Goal: Task Accomplishment & Management: Manage account settings

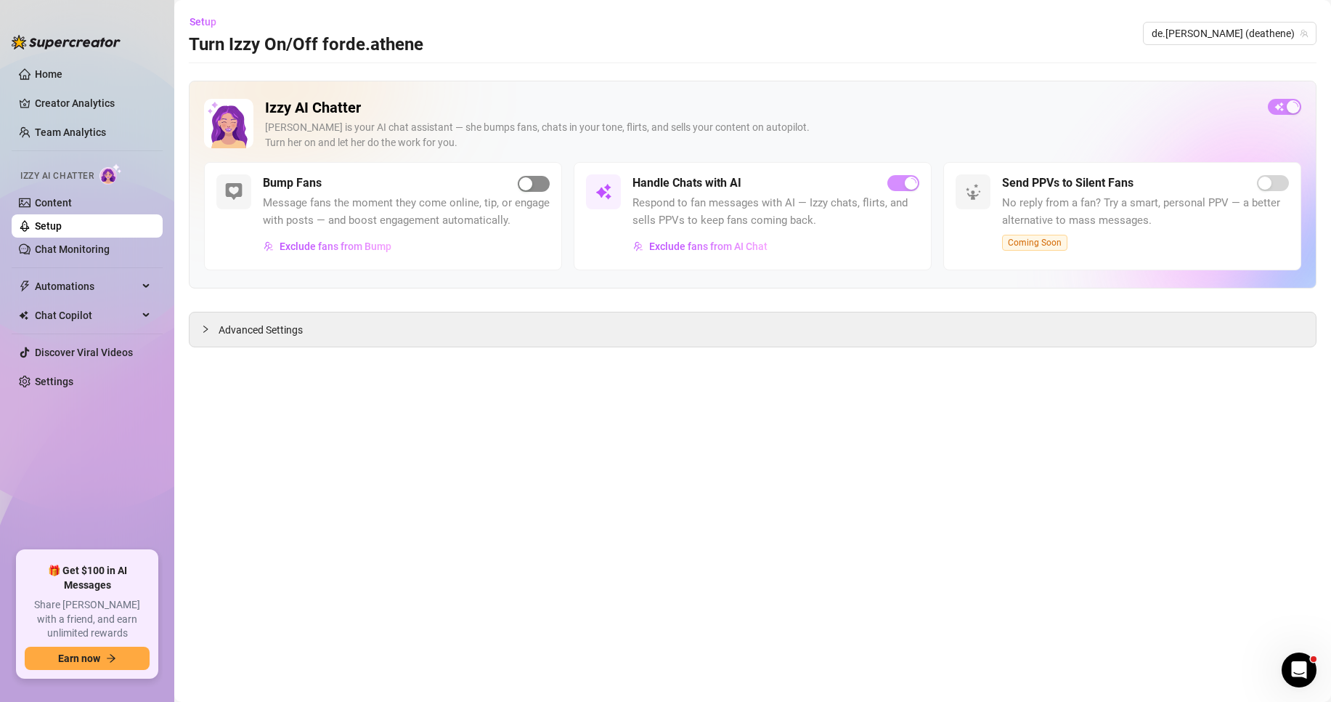
click at [537, 180] on span "button" at bounding box center [534, 184] width 32 height 16
click at [725, 249] on span "Exclude fans from AI Chat" at bounding box center [708, 246] width 118 height 12
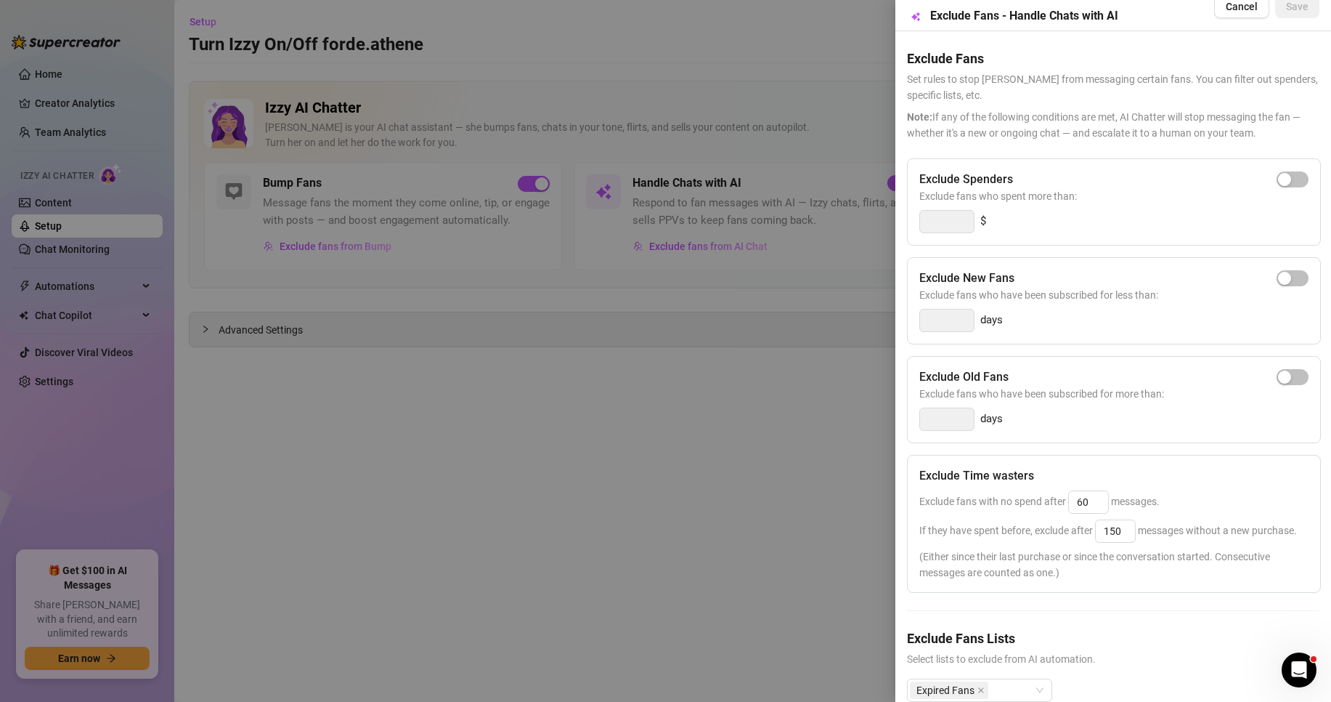
scroll to position [74, 0]
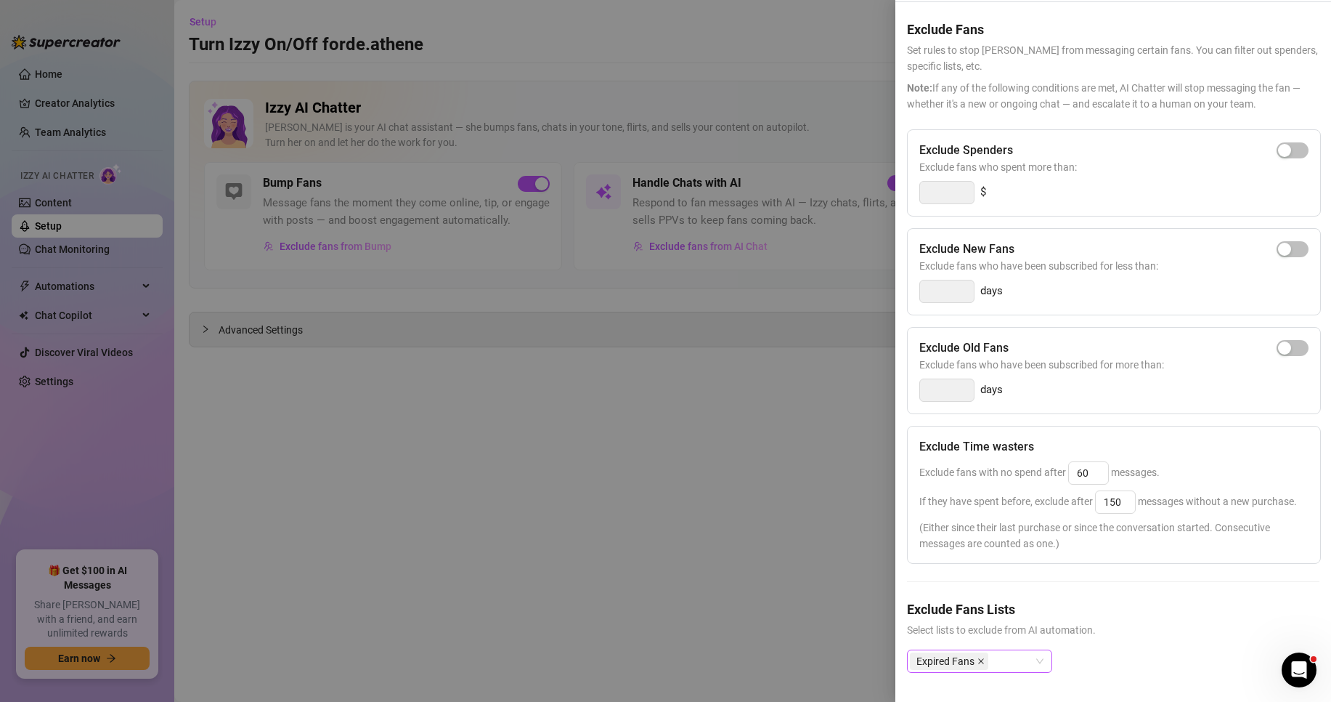
click at [981, 658] on icon "close" at bounding box center [981, 661] width 6 height 6
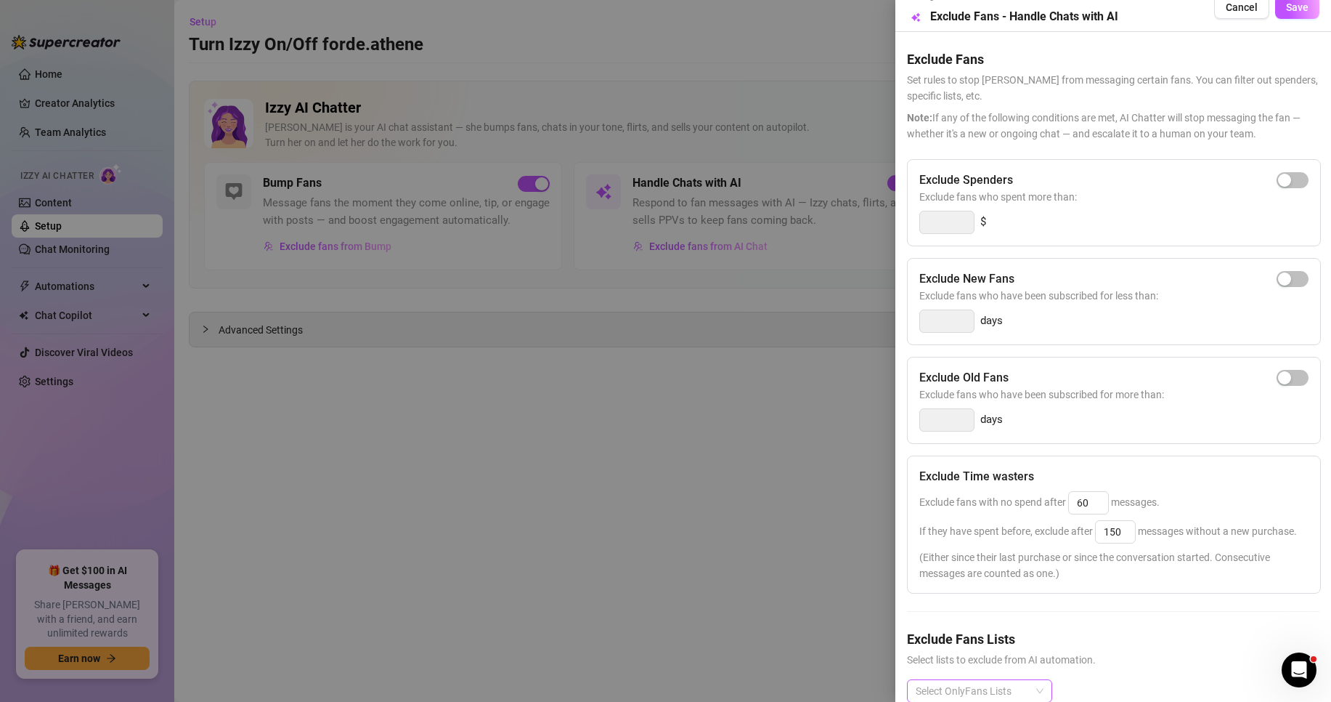
scroll to position [0, 0]
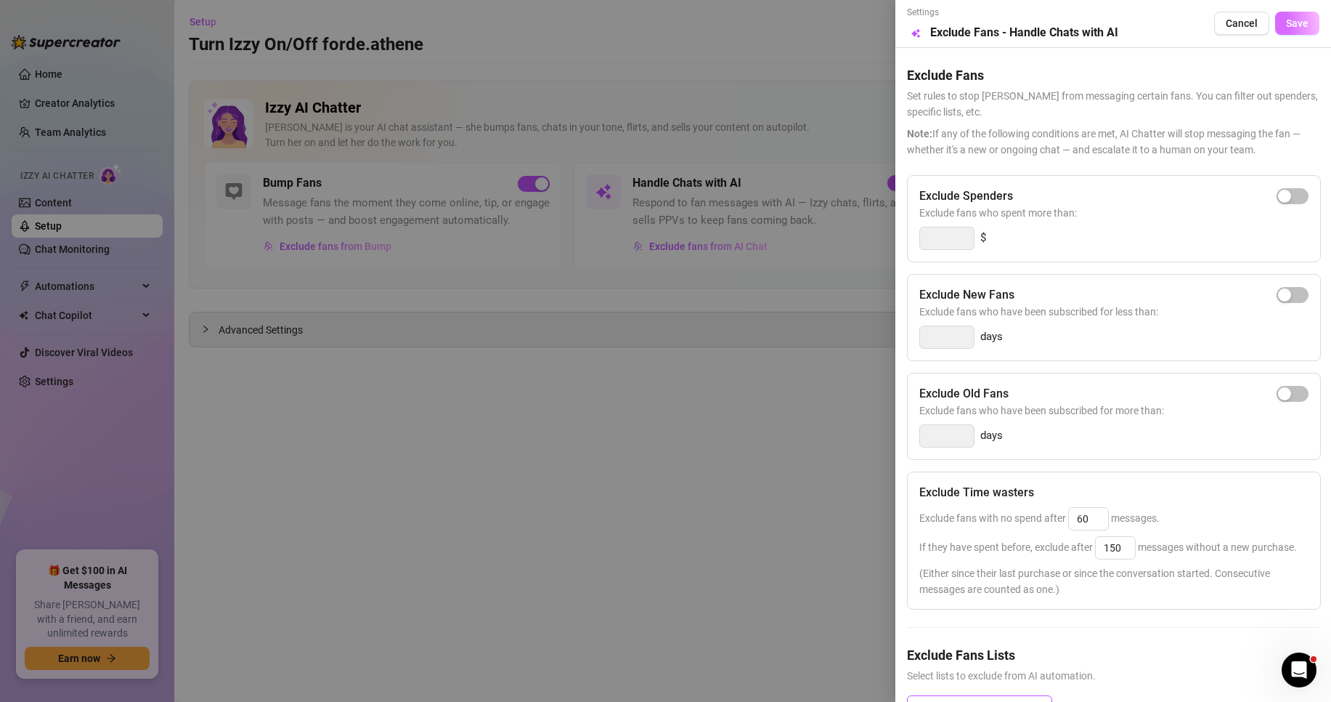
click at [1286, 23] on span "Save" at bounding box center [1297, 23] width 23 height 12
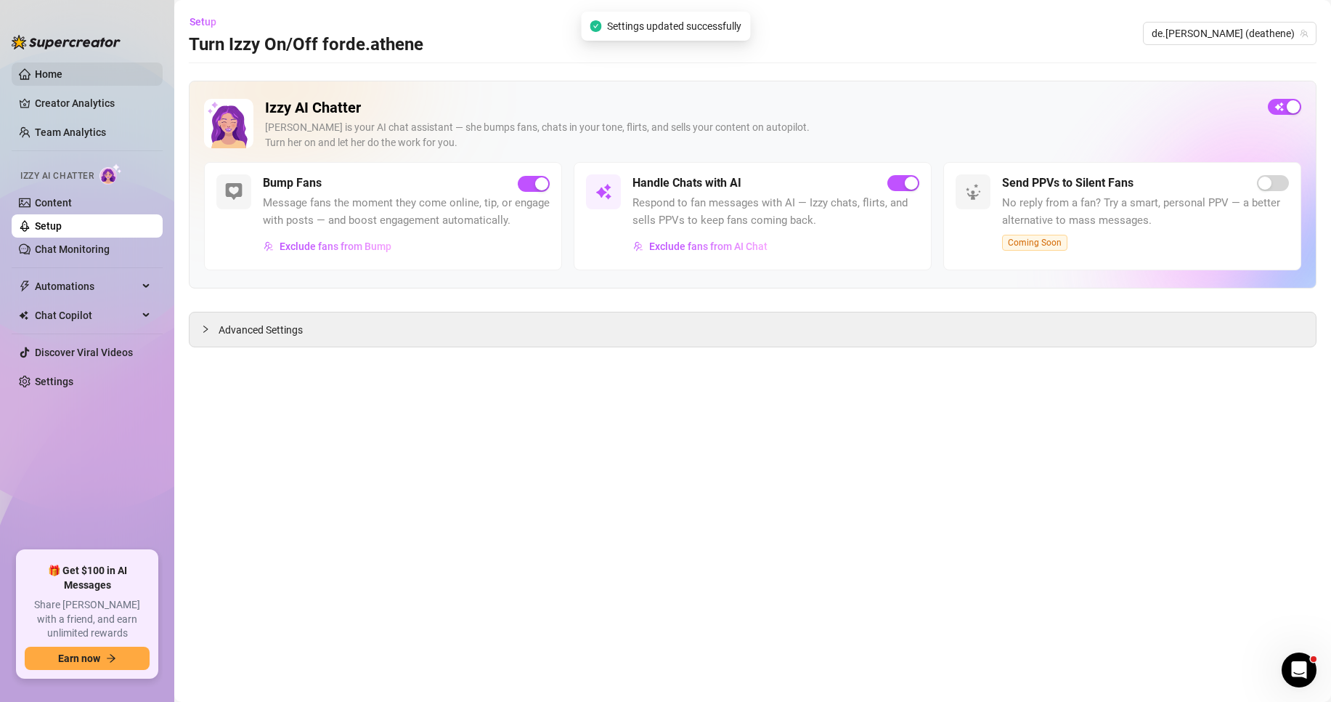
click at [62, 75] on link "Home" at bounding box center [49, 74] width 28 height 12
